Goal: Information Seeking & Learning: Learn about a topic

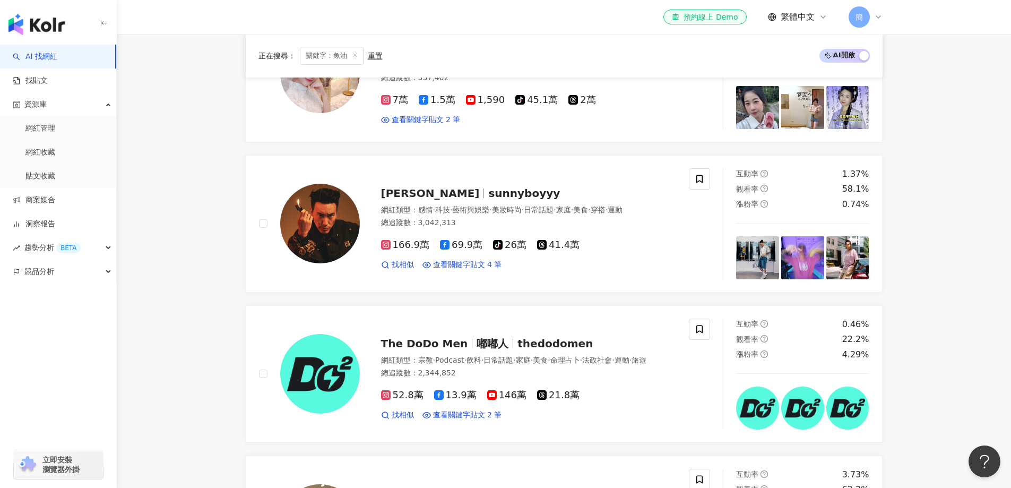
scroll to position [531, 0]
click at [37, 272] on span "競品分析" at bounding box center [39, 272] width 30 height 24
click at [58, 321] on link "關鍵字提及分析" at bounding box center [51, 319] width 52 height 11
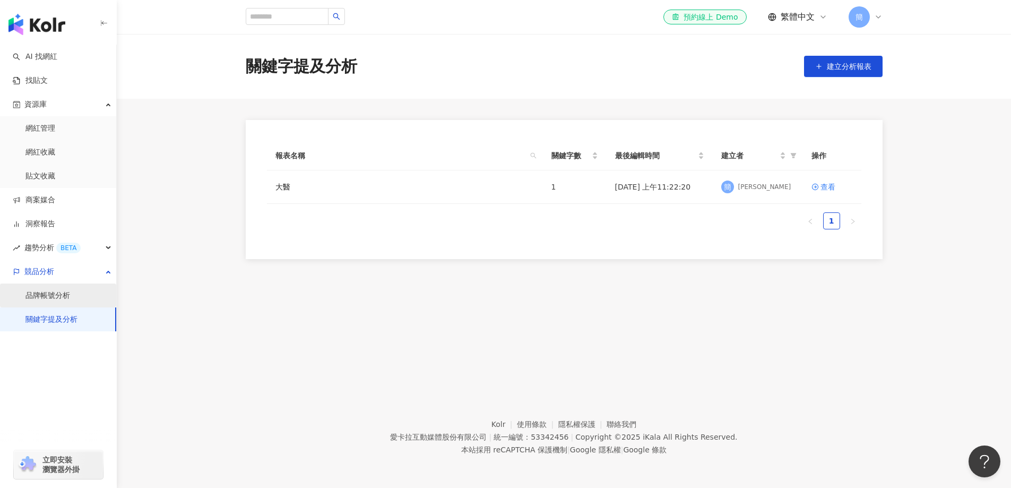
click at [65, 301] on link "品牌帳號分析" at bounding box center [47, 295] width 45 height 11
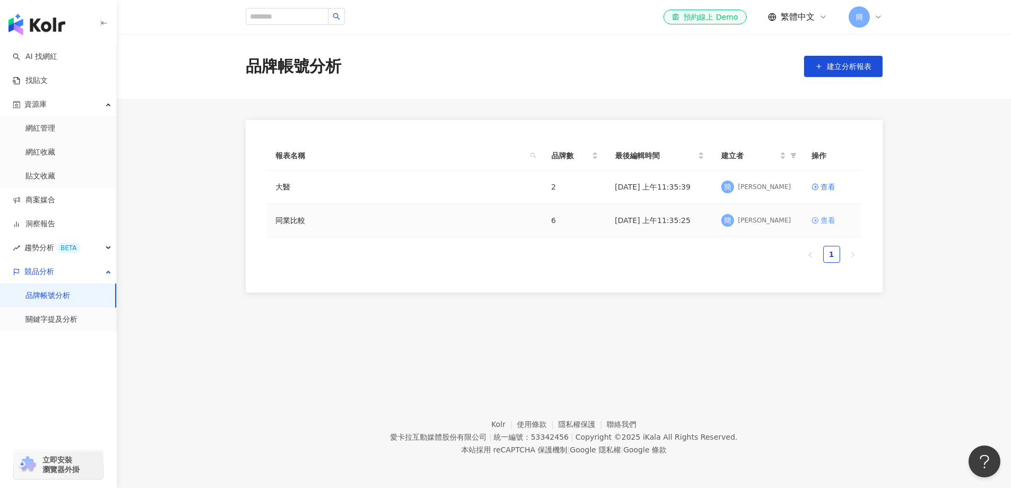
click at [837, 220] on link "查看" at bounding box center [832, 220] width 41 height 12
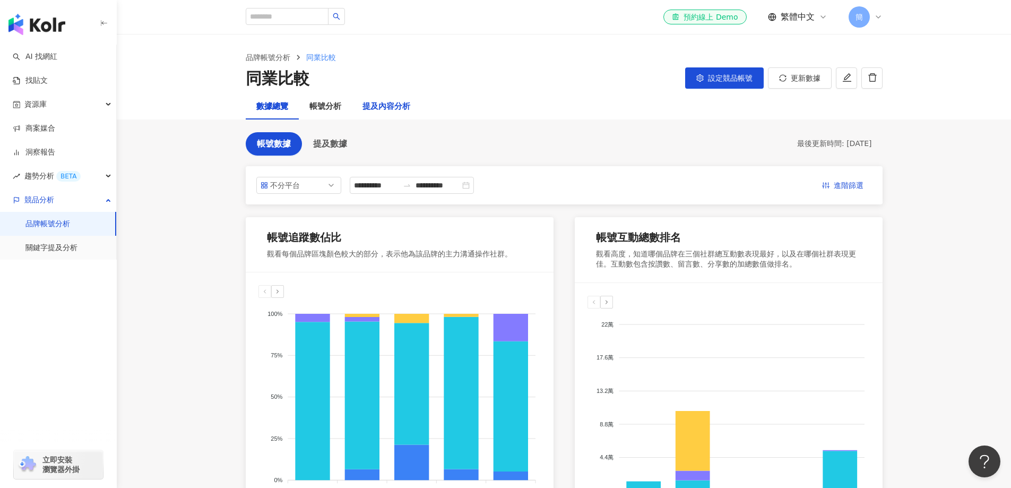
click at [398, 109] on div "提及內容分析" at bounding box center [387, 106] width 48 height 13
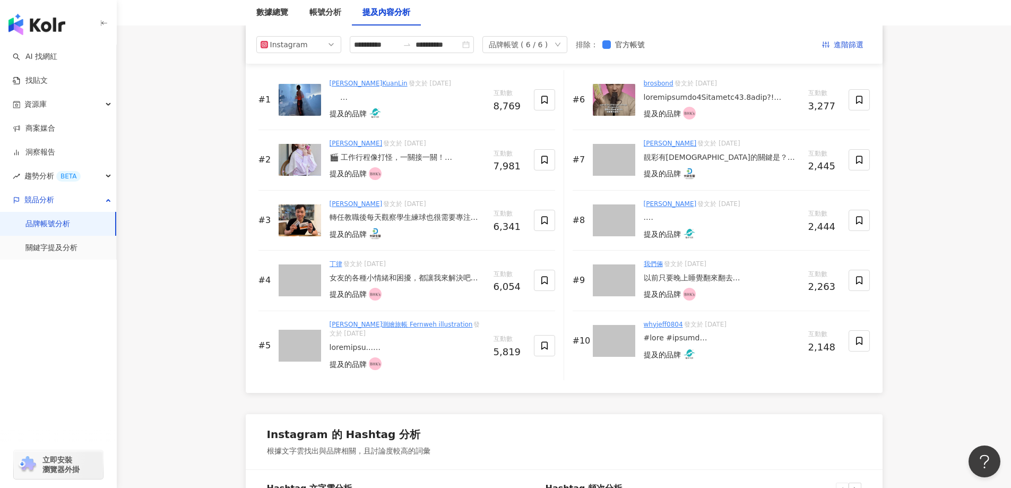
scroll to position [1593, 0]
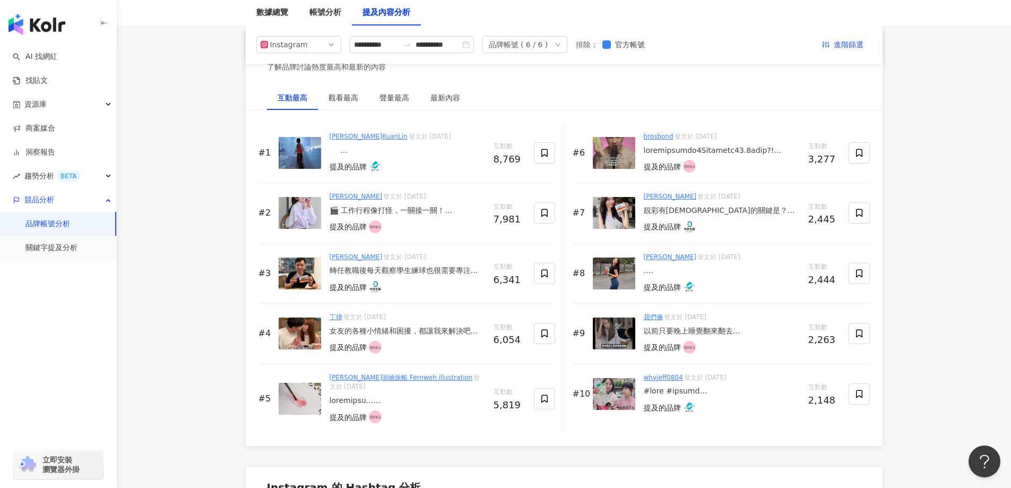
click at [345, 137] on link "管麟KuanLin" at bounding box center [369, 136] width 78 height 7
click at [388, 272] on div "轉任教職後每天觀察學生練球也很需要專注🏸 除了球的軌跡外，還要仔細、精準留意選手每個動作細節 晶潤健康超重要的😂要好好照顧 還好我有大研生醫 @daiken.…" at bounding box center [408, 270] width 156 height 11
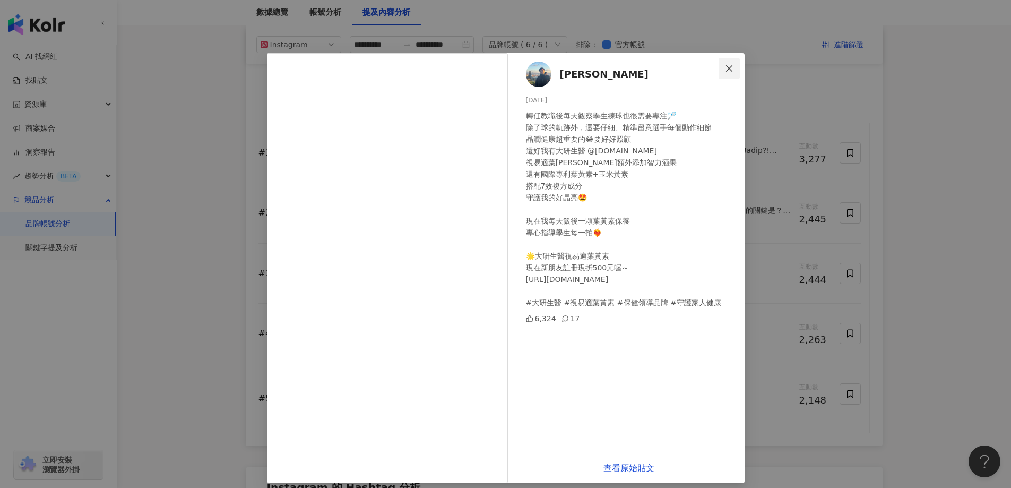
click at [727, 70] on icon "close" at bounding box center [729, 68] width 8 height 8
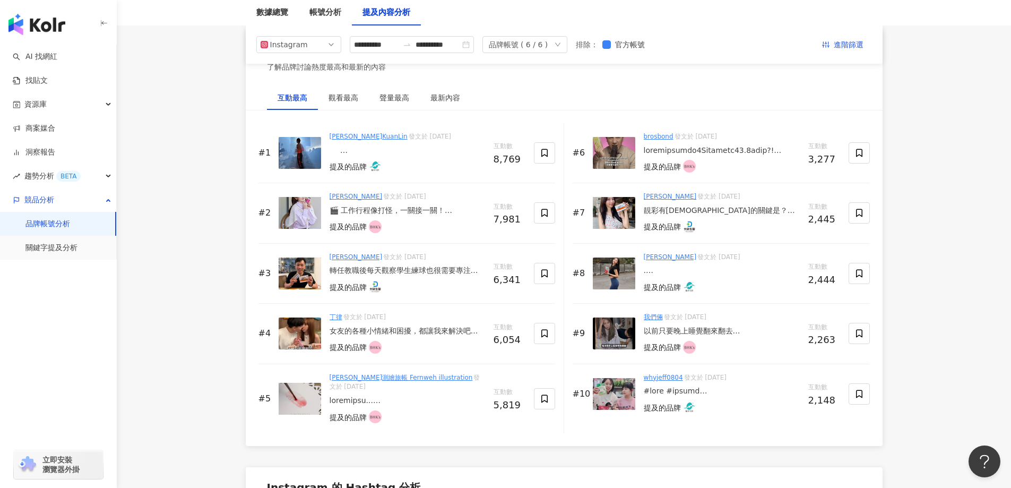
click at [403, 212] on div "🎬 工作行程像打怪，一關接一關！ 最怕的不是熬夜黑眼圈， 而是⋯膠原蛋白因此而離家出走🥹 還好我有一直補充『BHK’s 裸耀膠原蛋白錠』 ✨ 讓鏡頭再怎麼放大…" at bounding box center [408, 210] width 156 height 11
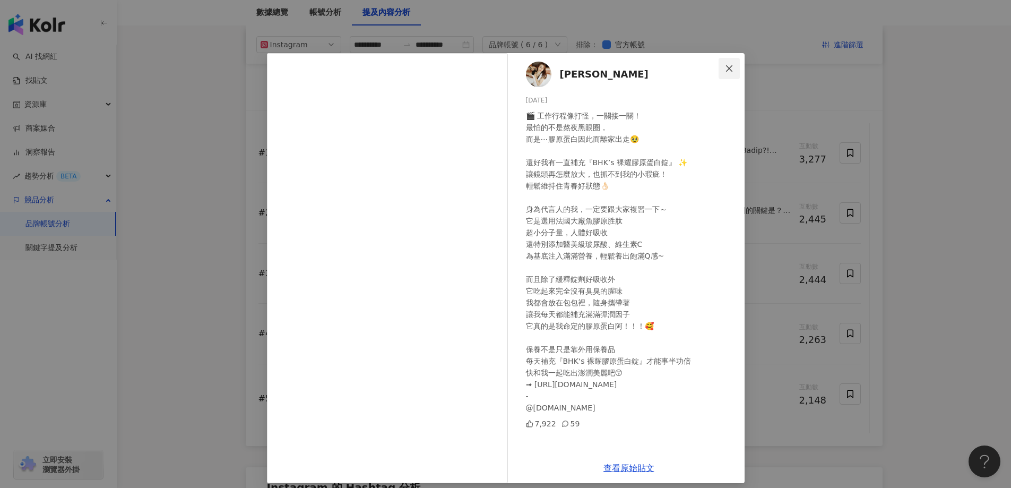
click at [727, 71] on icon "close" at bounding box center [729, 68] width 8 height 8
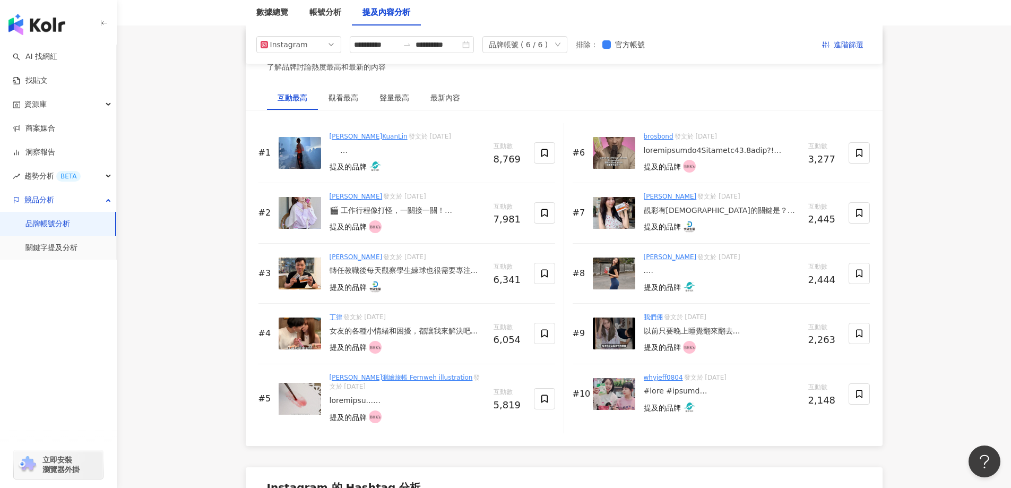
click at [343, 151] on div "⠀⠀ 2025繼續監督大家的好體態 🤖⚡️ @funcareltd #船井動力式肌肉刺激器" at bounding box center [408, 150] width 156 height 11
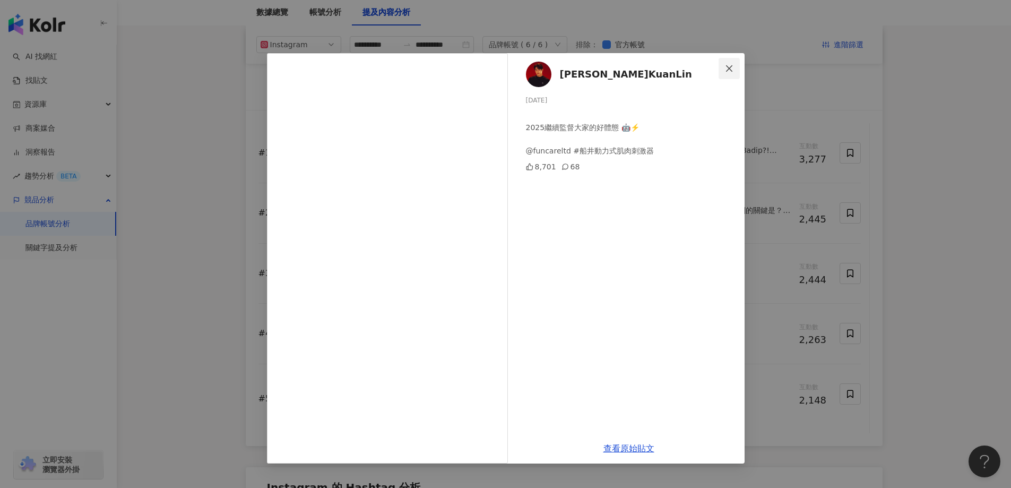
click at [728, 70] on icon "close" at bounding box center [729, 68] width 8 height 8
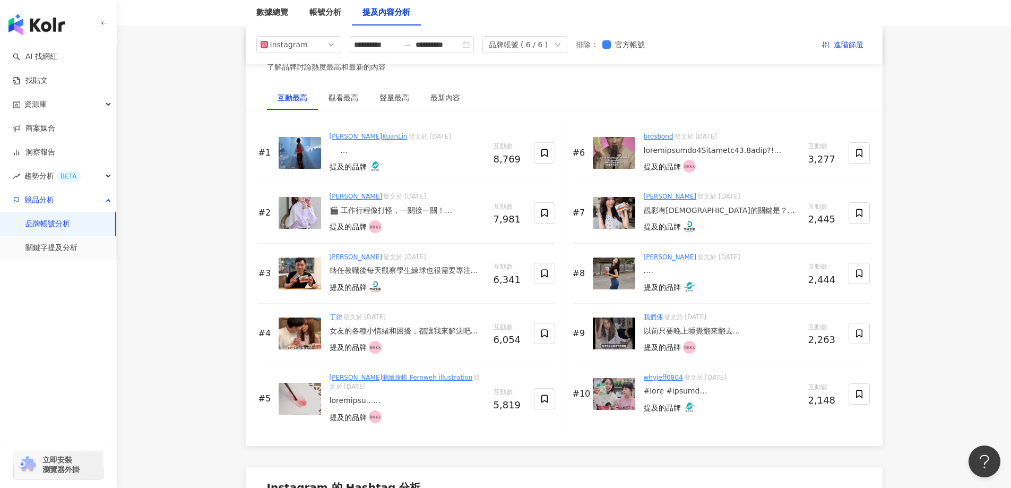
click at [726, 153] on div at bounding box center [722, 150] width 156 height 11
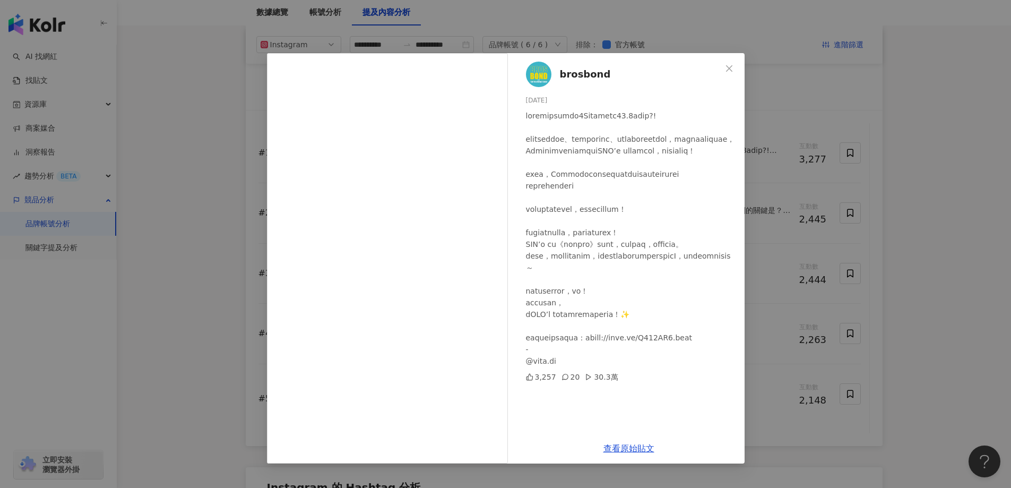
click at [951, 244] on div "brosbond 2025/8/3 3,257 20 30.3萬 查看原始貼文" at bounding box center [505, 244] width 1011 height 488
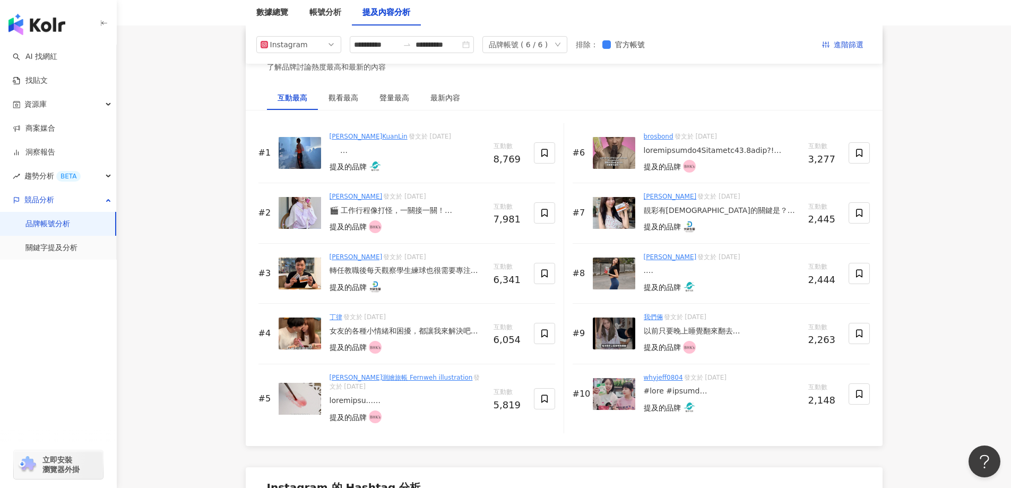
click at [394, 326] on div "女友的各種小情緒和困擾，都讓我來解決吧！ 每次Kira太常憋尿又不喝水的時候 私密小問題就跑出來了... 除了看醫生以外，日常保健也很重要 我都會買「BHK’…" at bounding box center [408, 331] width 156 height 11
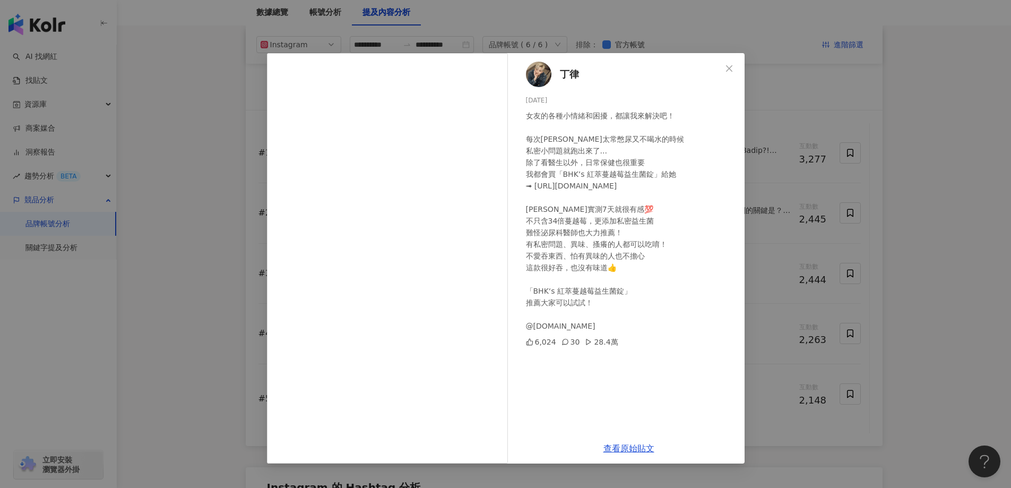
click at [904, 196] on div "丁律 2025/3/10 女友的各種小情緒和困擾，都讓我來解決吧！ 每次Kira太常憋尿又不喝水的時候 私密小問題就跑出來了... 除了看醫生以外，日常保健也…" at bounding box center [505, 244] width 1011 height 488
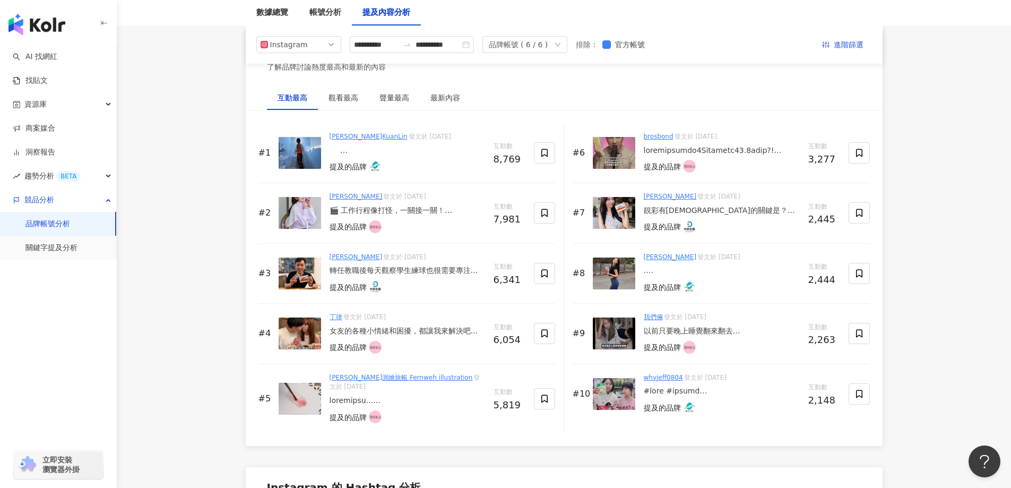
click at [693, 210] on div "靚彩有神的關鍵是？ 最近工作行程滿到翻、又常常滑手機、追劇追到天亮 結果就是很不舒服，總是迷茫 我的救星出現了，就是這組我最近天天帶著走的 👉 @daiken…" at bounding box center [722, 210] width 156 height 11
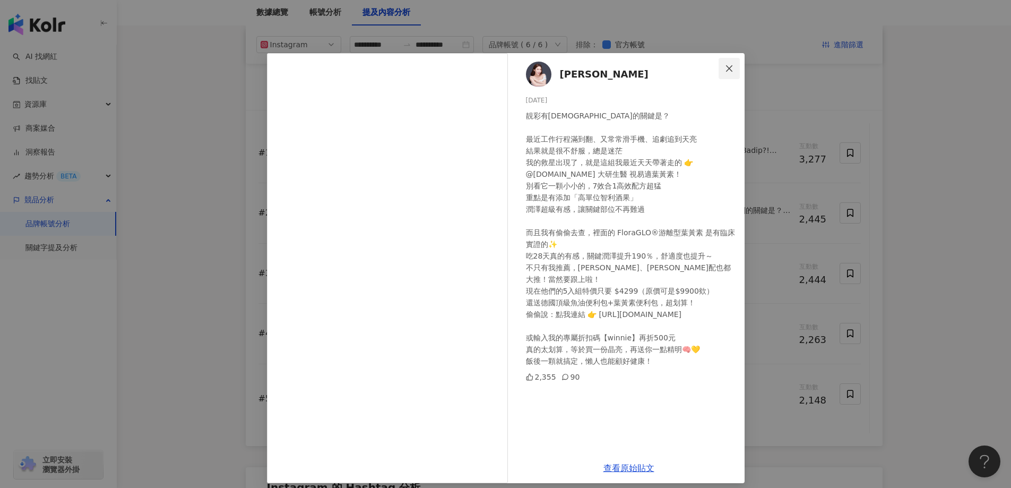
click at [725, 70] on icon "close" at bounding box center [729, 68] width 8 height 8
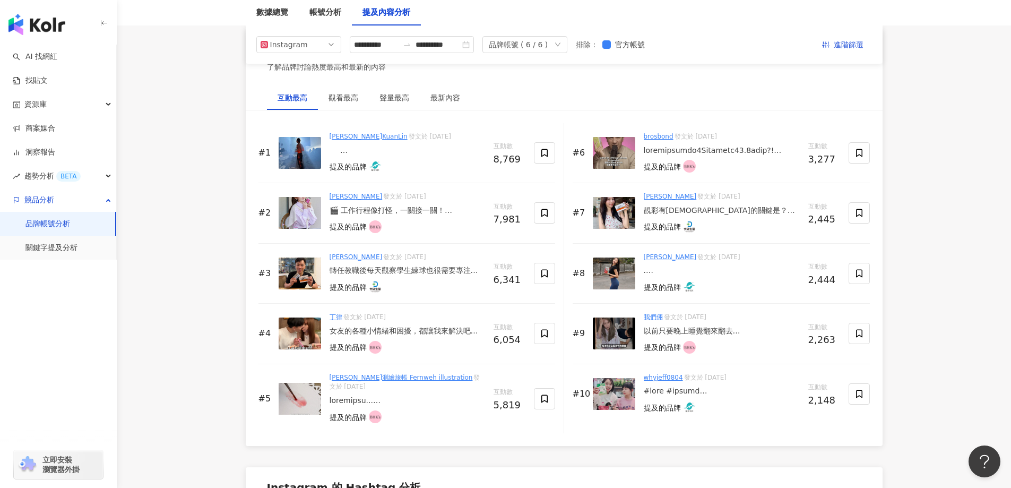
click at [651, 272] on div ". 來分享我吃好久的品牌 @funcareltd 今年又要來推薦我的體態管理好夥伴 #極纖錠 不得不說，船井burner真的讓我維持好狀態 體脂肪不會過度囤積…" at bounding box center [722, 270] width 156 height 11
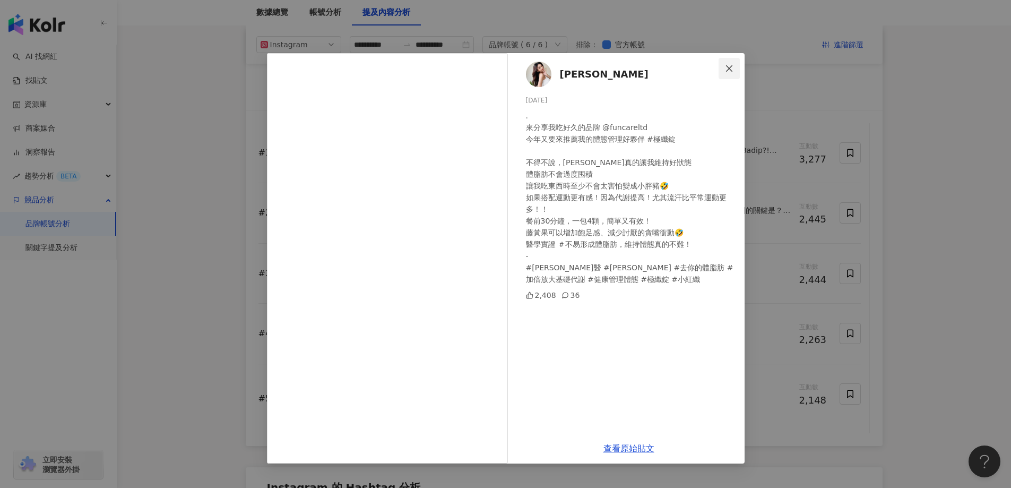
click at [730, 73] on button "Close" at bounding box center [729, 68] width 21 height 21
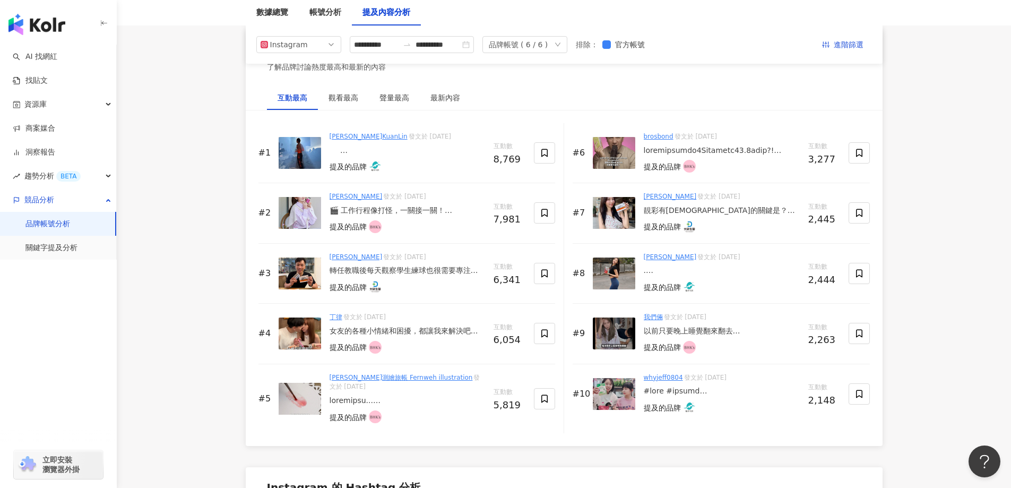
click at [703, 330] on div "以前只要晚上睡覺翻來翻去 起床後都會覺得疲倦、情緒起伏大😥 這樣的狀況對我們的日常造成不小的影響😣 為了改變這個問題，讓生活品質變好 我們開始調整作息、增加運…" at bounding box center [722, 331] width 156 height 11
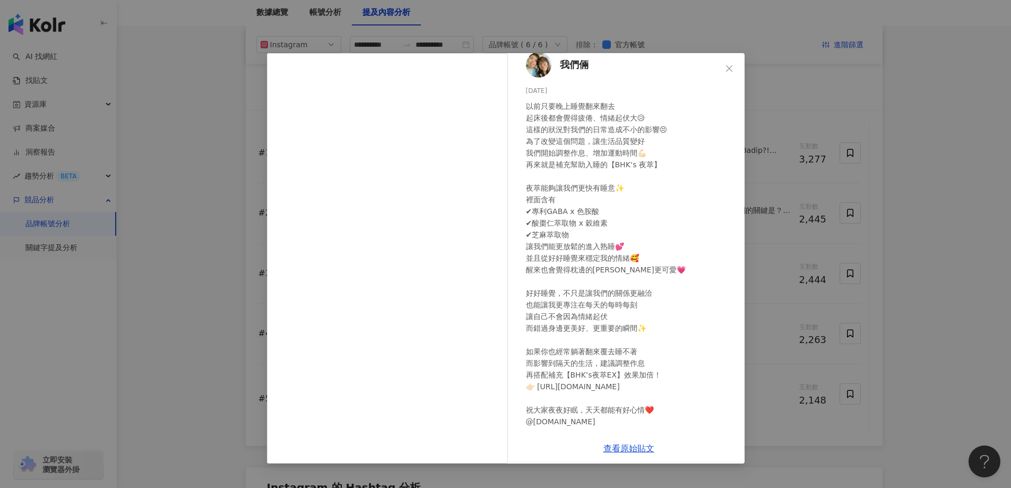
scroll to position [0, 0]
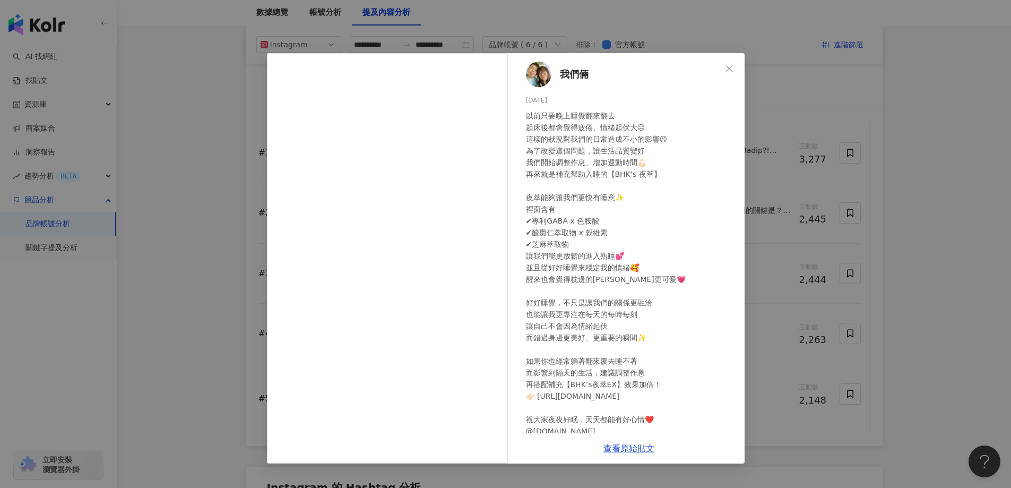
click at [938, 282] on div "我們倆 2025/8/10 以前只要晚上睡覺翻來翻去 起床後都會覺得疲倦、情緒起伏大😥 這樣的狀況對我們的日常造成不小的影響😣 為了改變這個問題，讓生活品質變…" at bounding box center [505, 244] width 1011 height 488
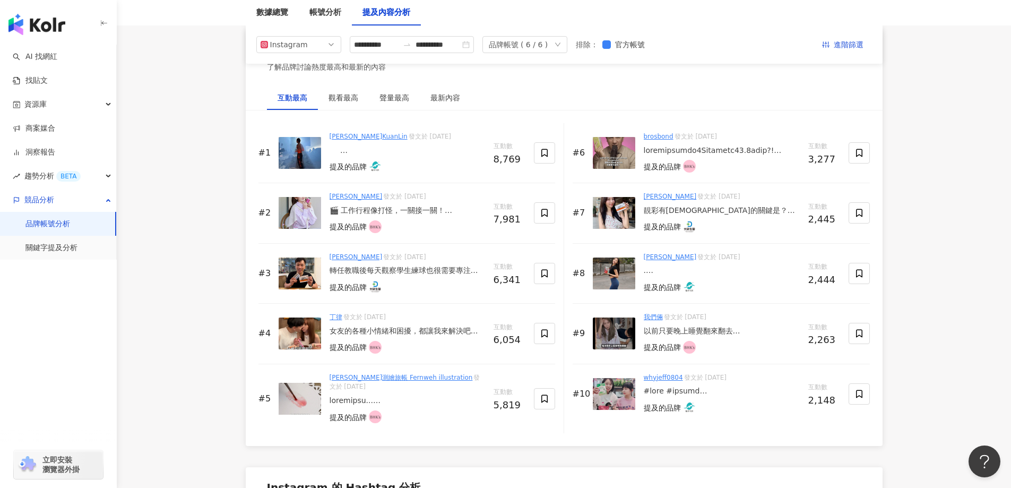
click at [704, 392] on div at bounding box center [722, 391] width 156 height 11
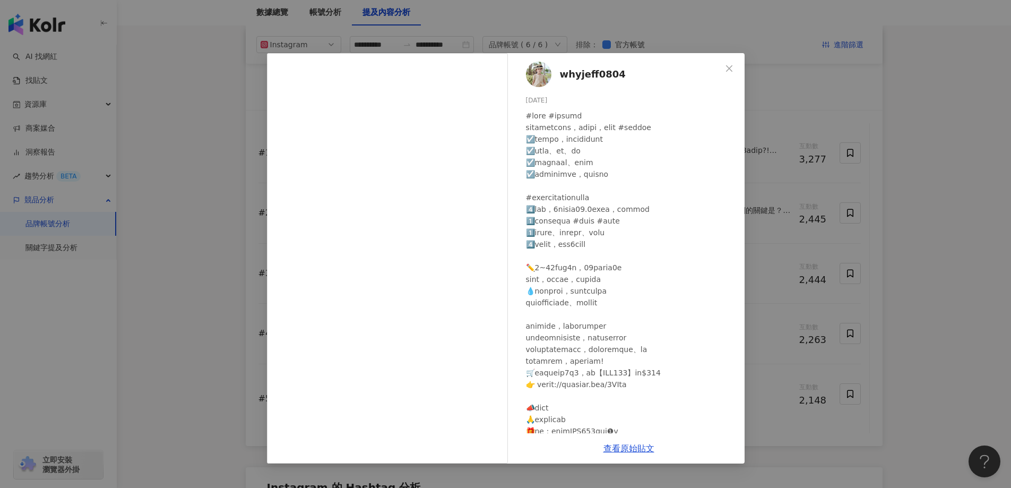
click at [919, 286] on div "whyjeff0804 2025/4/15 2,122 26 1.1萬 查看原始貼文" at bounding box center [505, 244] width 1011 height 488
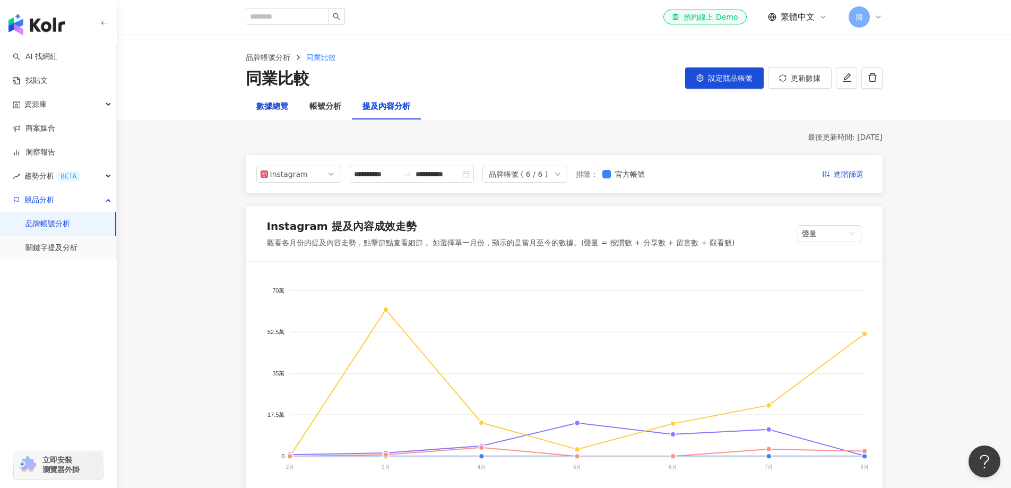
click at [281, 109] on div "數據總覽" at bounding box center [272, 106] width 32 height 13
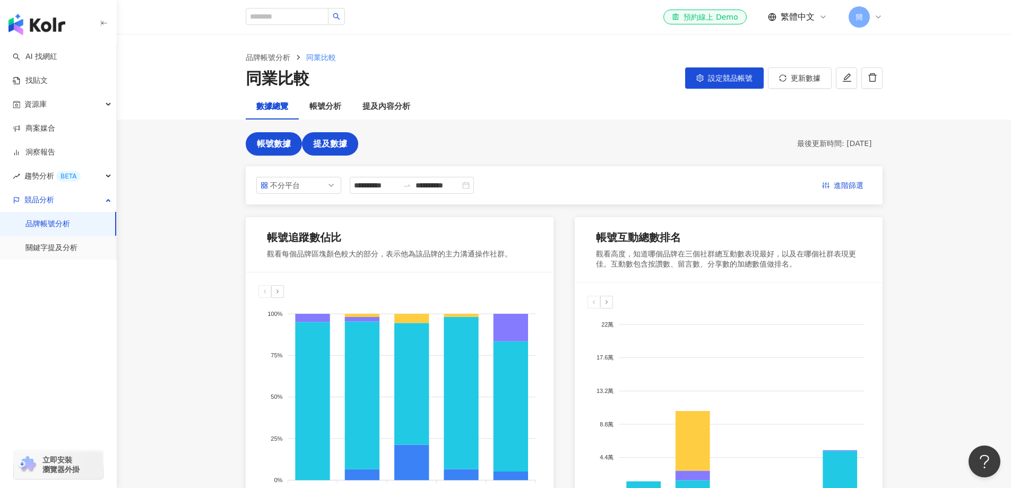
click at [340, 152] on button "提及數據" at bounding box center [330, 143] width 56 height 23
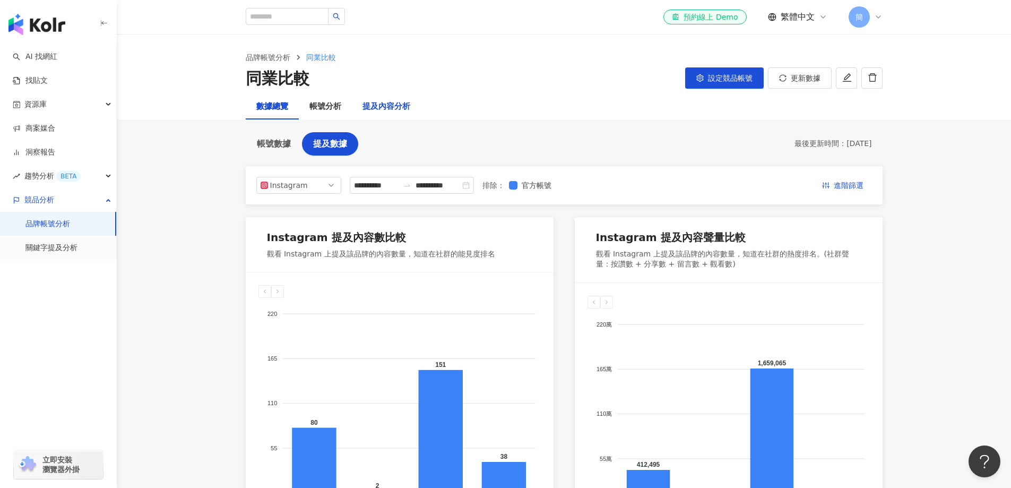
click at [385, 109] on div "提及內容分析" at bounding box center [387, 106] width 48 height 13
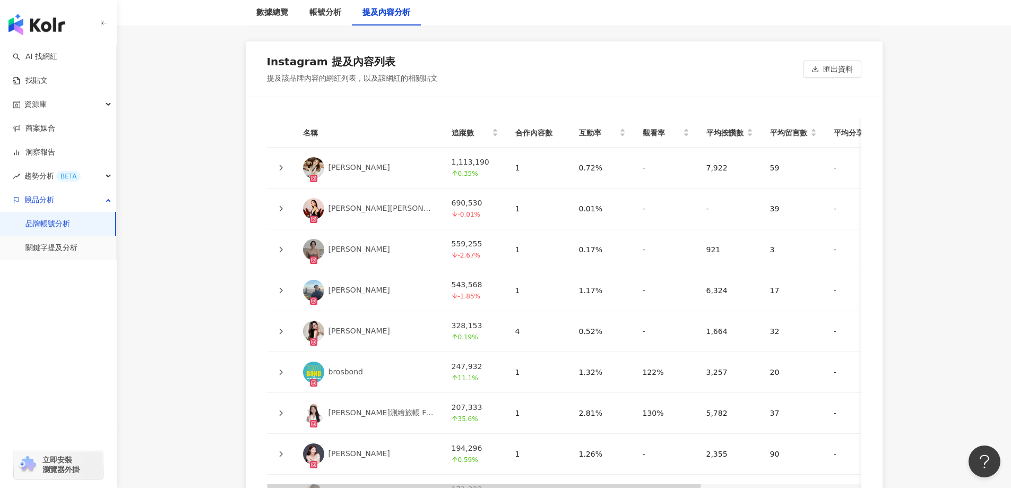
scroll to position [2495, 0]
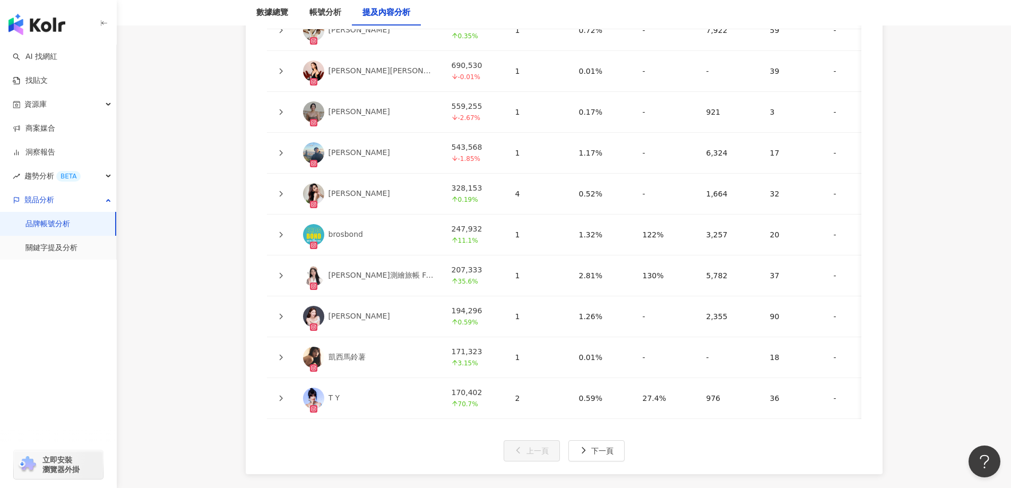
click at [333, 393] on div "T Y" at bounding box center [335, 398] width 12 height 11
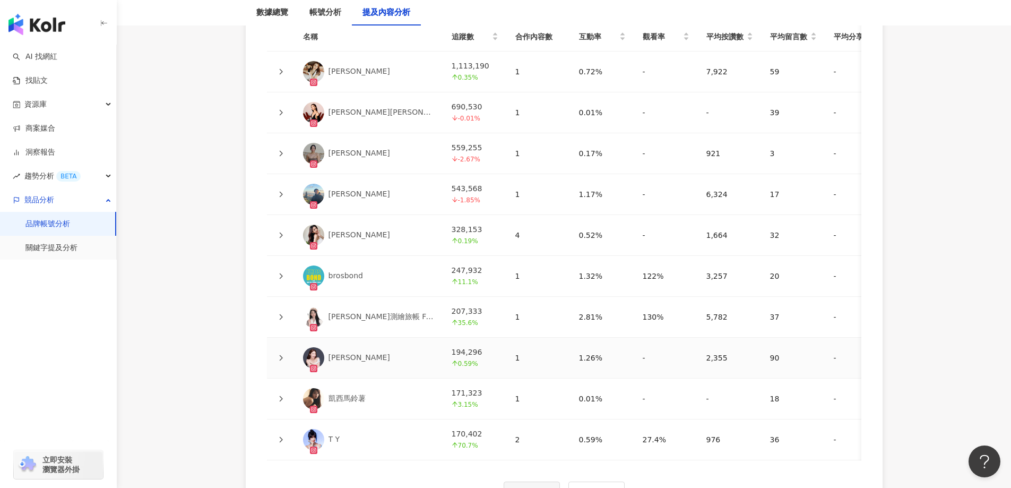
scroll to position [2548, 0]
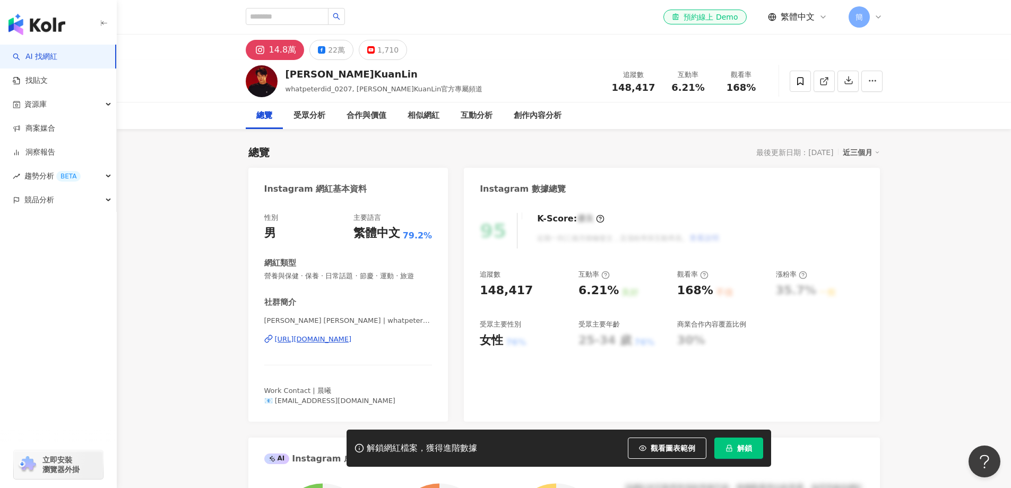
click at [352, 339] on div "https://www.instagram.com/whatpeterdid_0207/" at bounding box center [313, 339] width 77 height 10
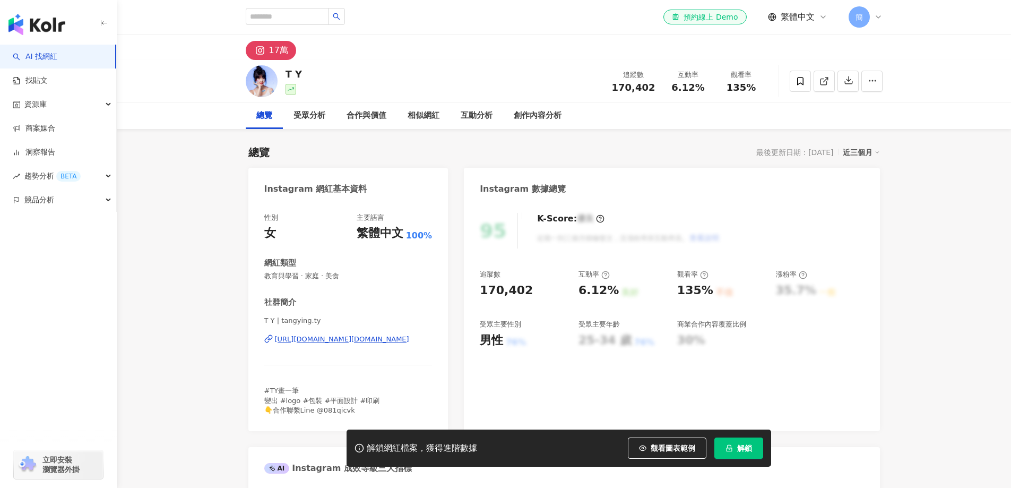
click at [385, 336] on div "https://www.instagram.com/tangying.ty/" at bounding box center [342, 339] width 134 height 10
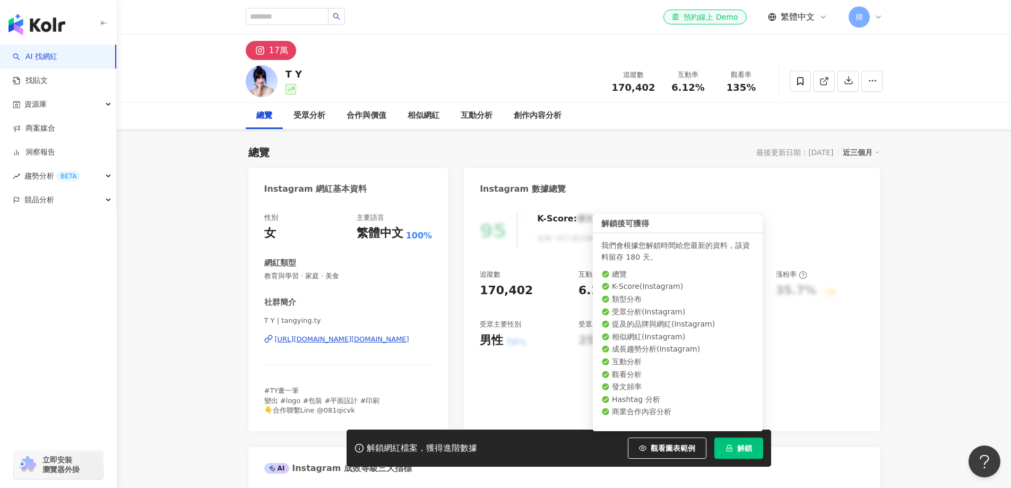
click at [738, 451] on span "解鎖" at bounding box center [744, 448] width 15 height 8
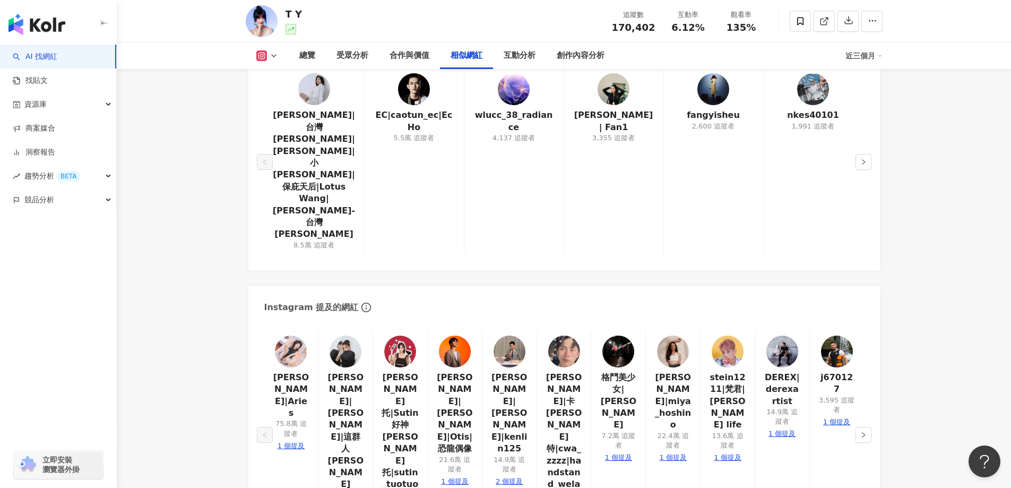
scroll to position [1858, 0]
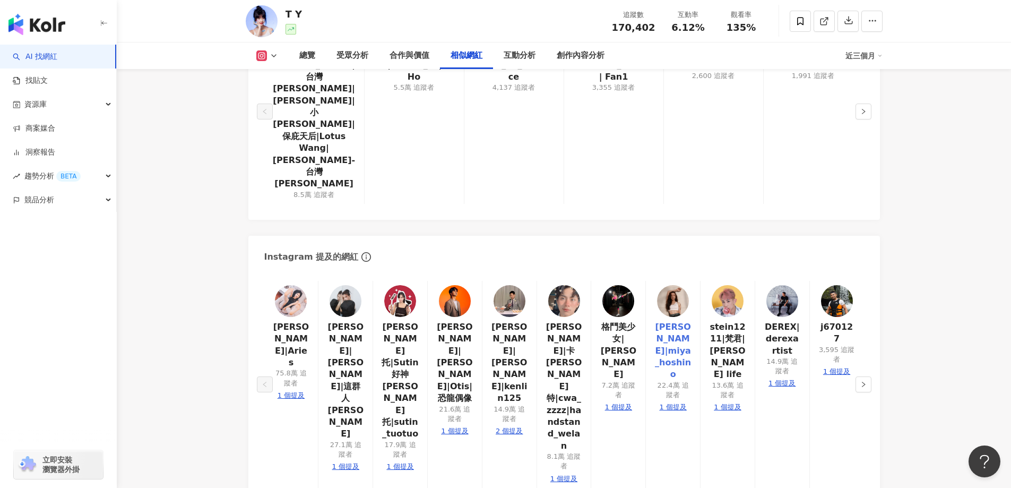
click at [673, 321] on link "謝嘉宸 Miya Hoshino|miya_hoshino" at bounding box center [673, 350] width 37 height 59
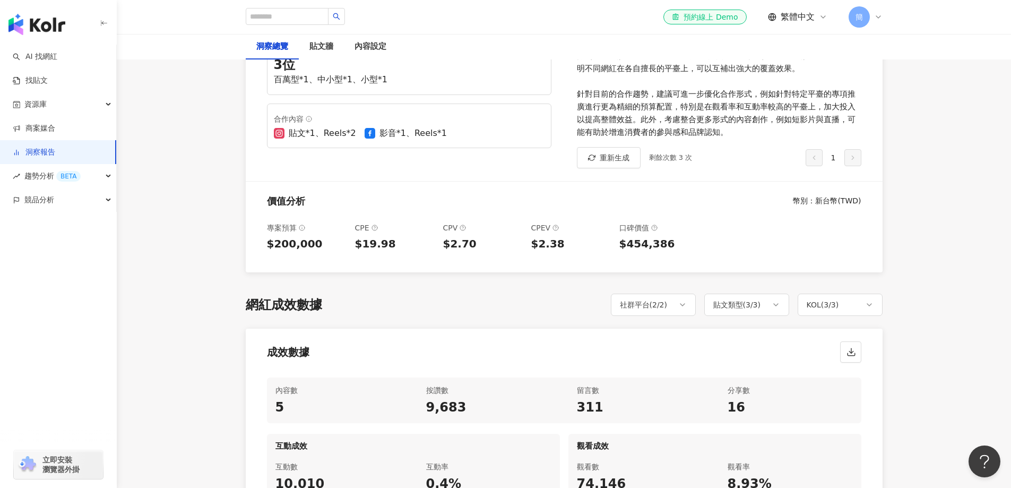
scroll to position [123, 0]
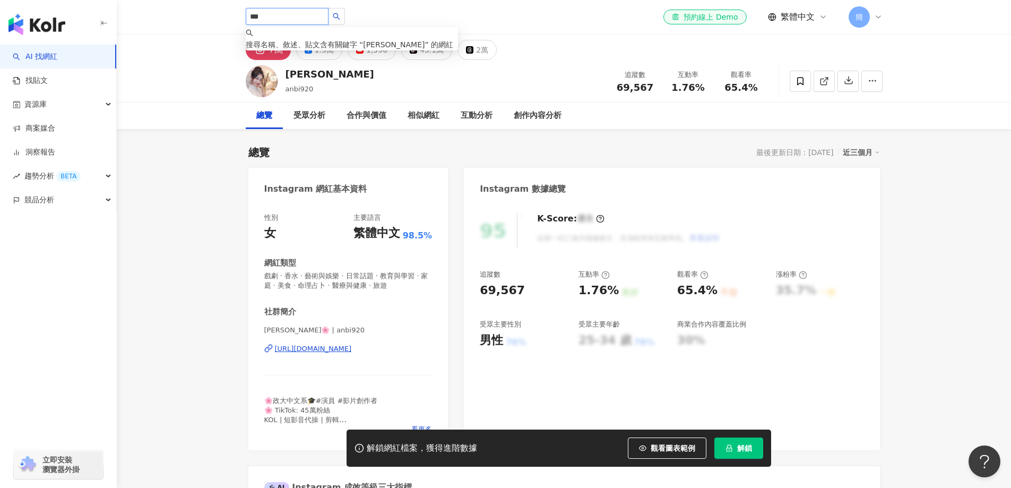
type input "***"
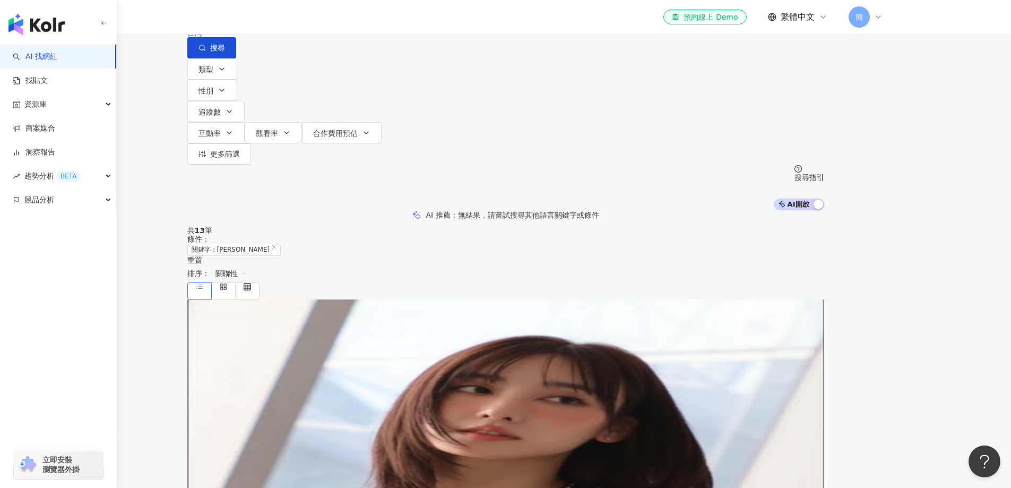
click at [252, 377] on mark "[PERSON_NAME]" at bounding box center [219, 383] width 65 height 12
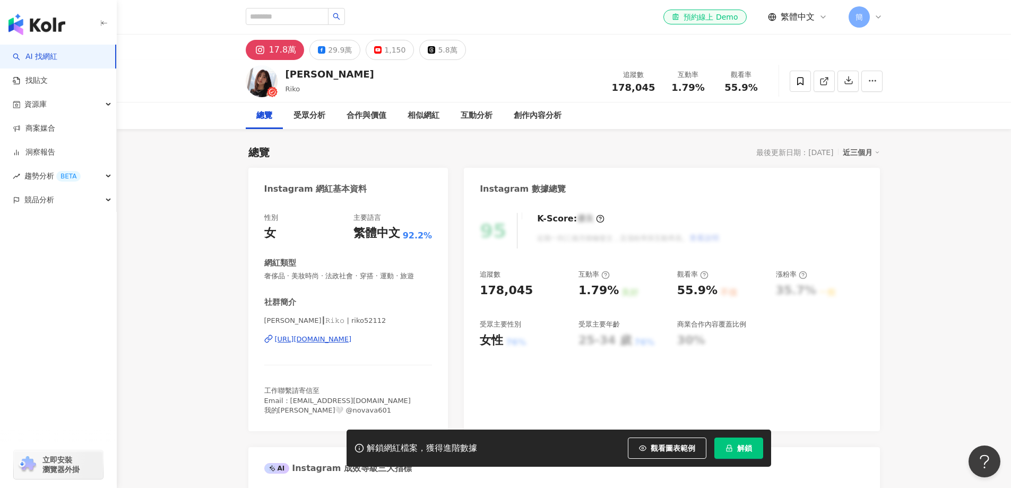
click at [320, 342] on div "[URL][DOMAIN_NAME]" at bounding box center [313, 339] width 77 height 10
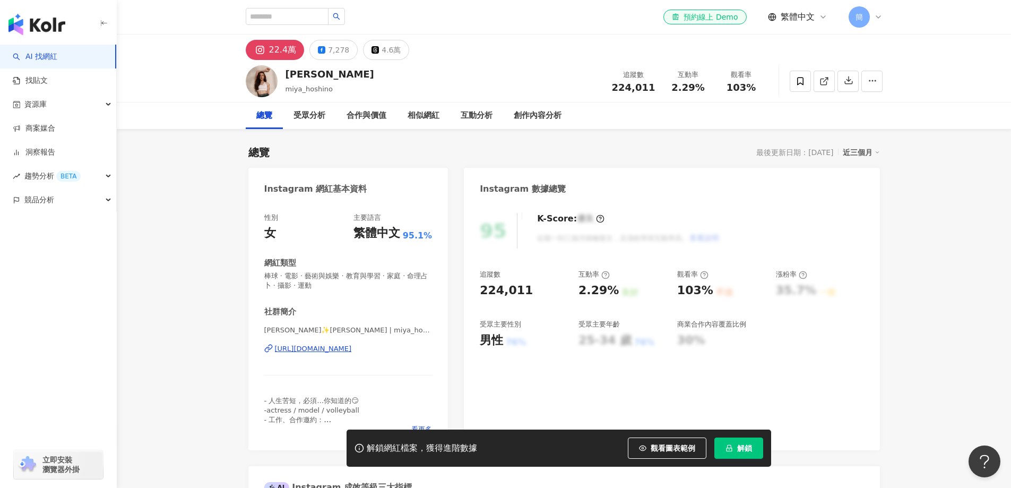
click at [342, 351] on div "https://www.instagram.com/miya_hoshino/" at bounding box center [313, 349] width 77 height 10
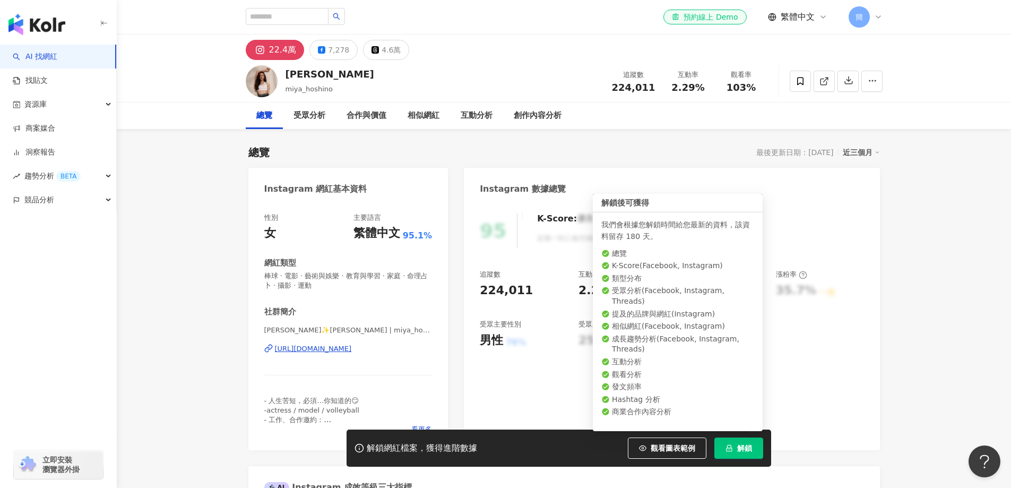
click at [742, 452] on span "解鎖" at bounding box center [744, 448] width 15 height 8
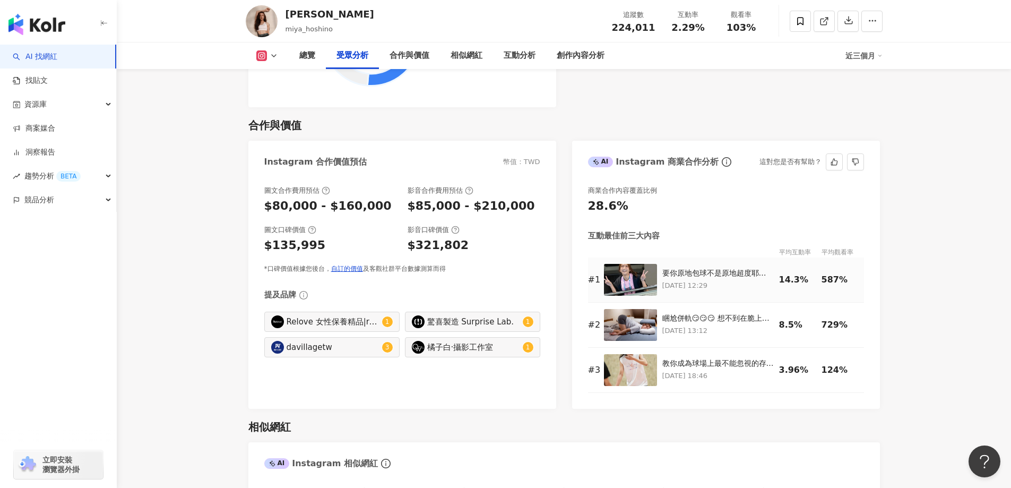
scroll to position [1540, 0]
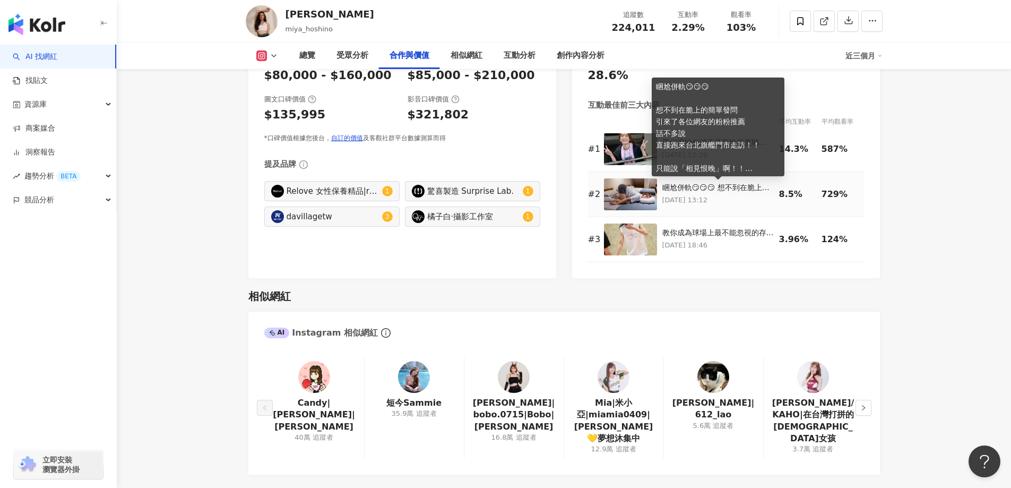
click at [744, 188] on div "睏尬併軌😏😏😏 想不到在脆上的簡單發問 引來了各位網友的粉粉推薦 話不多說 直接跑來台北旗艦門市走訪！！ 只能說「相見恨晚」啊！！ 幸好沒有胡亂購買 各位真的…" at bounding box center [718, 188] width 111 height 11
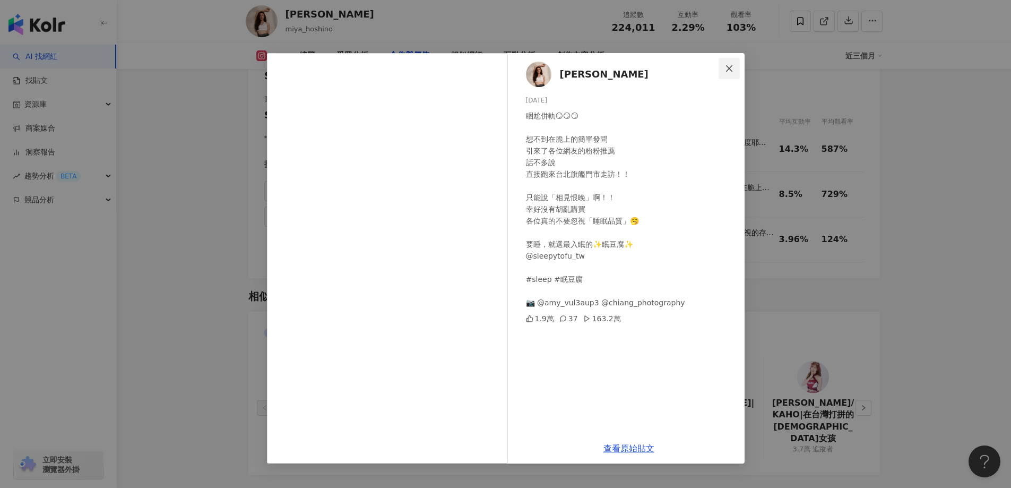
click at [729, 71] on icon "close" at bounding box center [729, 68] width 8 height 8
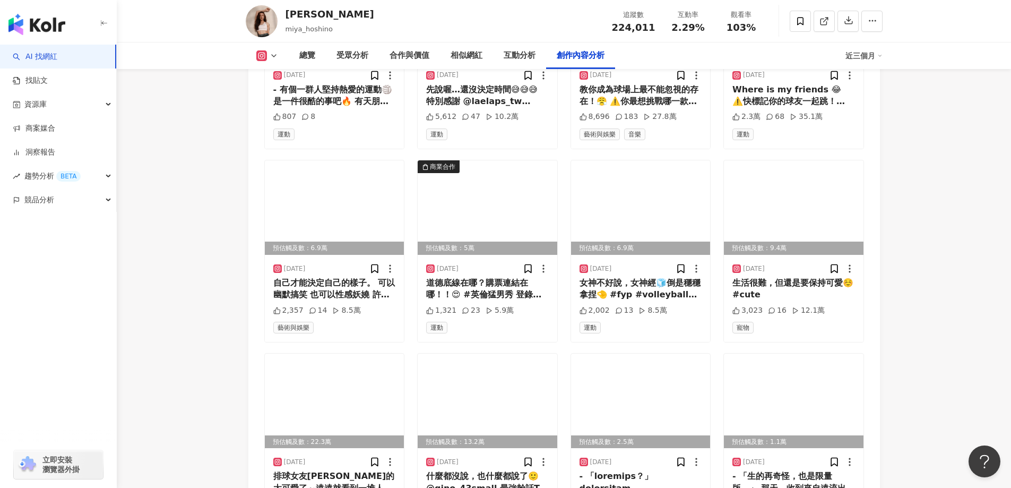
scroll to position [3454, 0]
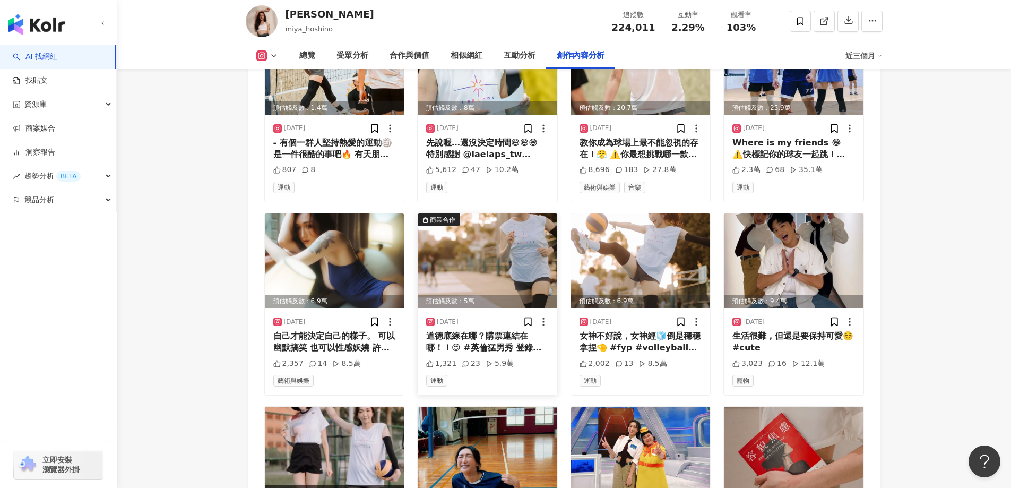
click at [487, 251] on img at bounding box center [488, 260] width 140 height 94
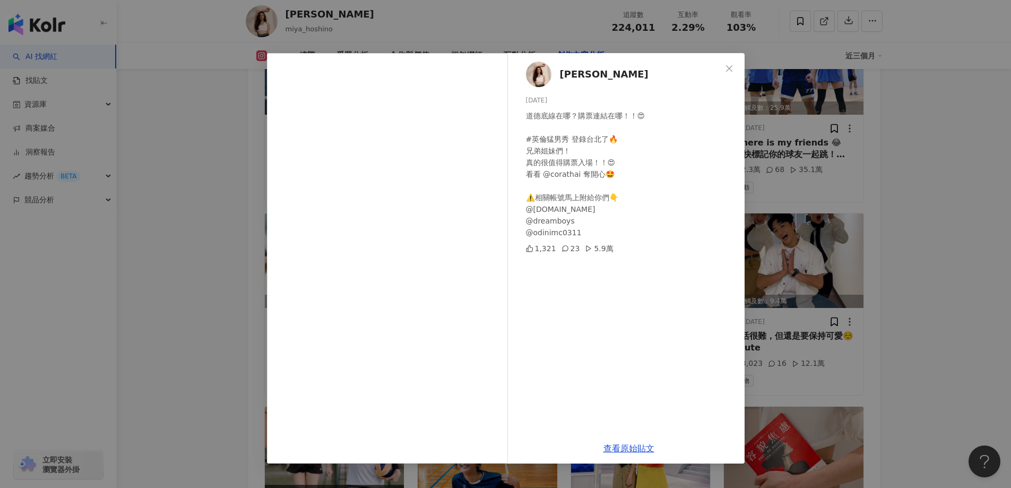
click at [933, 224] on div "謝嘉宸 Miya Hoshino 2025/8/15 道德底線在哪？購票連結在哪！！😍 #英倫猛男秀 登錄台北了🔥 兄弟姐妹們！ 真的很值得購票入場！！😍 看…" at bounding box center [505, 244] width 1011 height 488
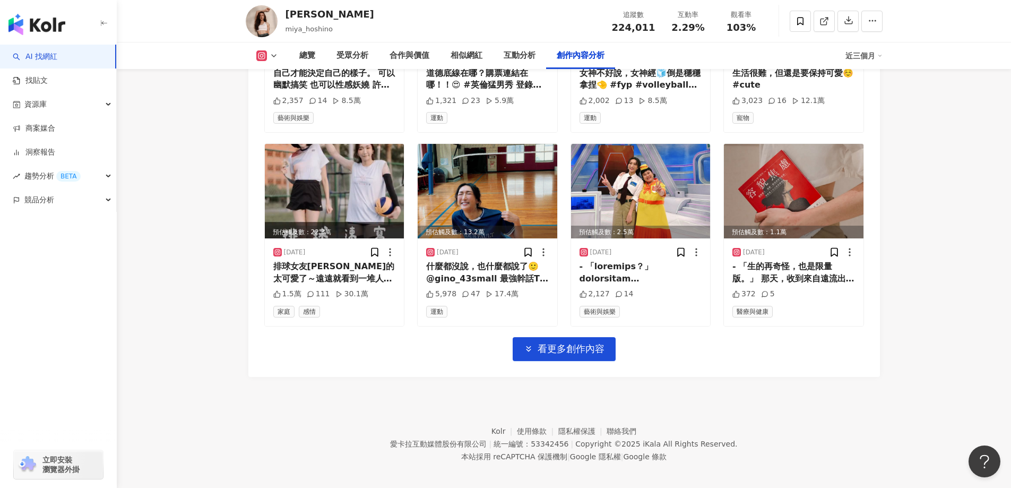
scroll to position [3720, 0]
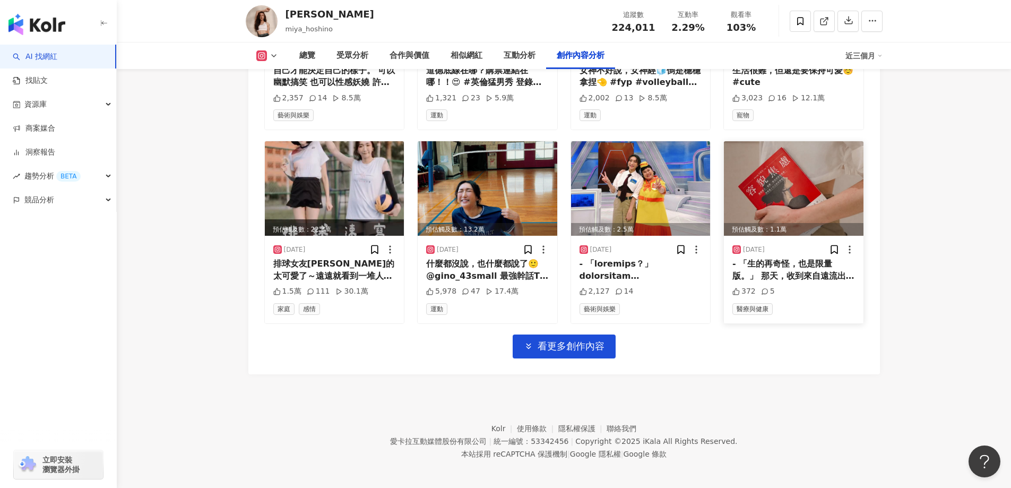
click at [783, 202] on img at bounding box center [794, 188] width 140 height 94
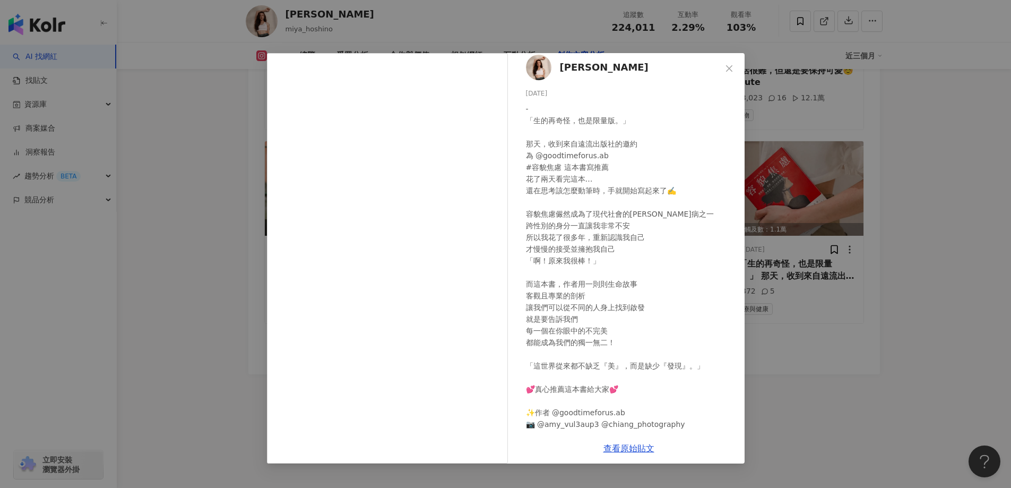
scroll to position [0, 0]
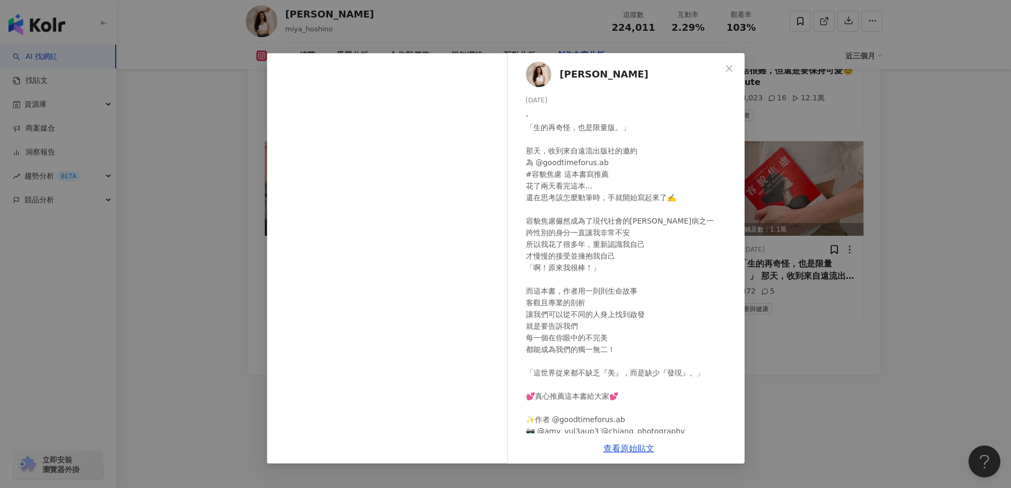
click at [917, 306] on div "謝嘉宸 Miya Hoshino 2025/8/8 - 「生的再奇怪，也是限量版。」 那天，收到來自遠流出版社的邀約 為 @goodtimeforus.ab …" at bounding box center [505, 244] width 1011 height 488
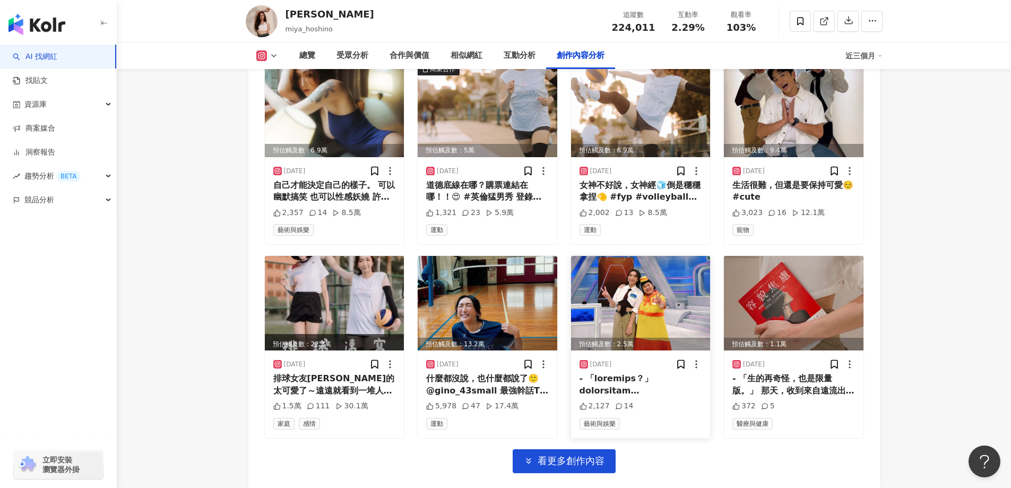
scroll to position [3561, 0]
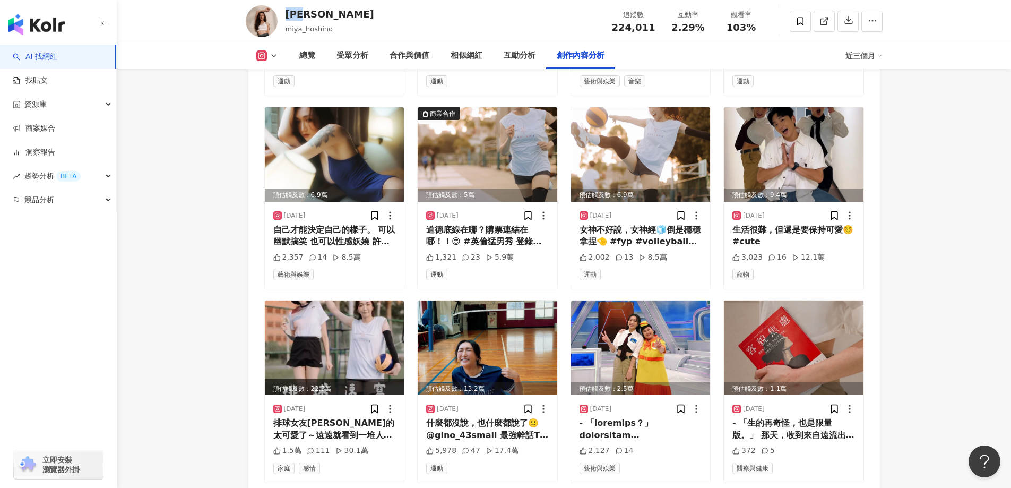
drag, startPoint x: 286, startPoint y: 14, endPoint x: 311, endPoint y: 14, distance: 25.0
click at [311, 14] on div "謝嘉宸 Miya Hoshino" at bounding box center [330, 13] width 89 height 13
copy div "謝嘉宸"
